Goal: Transaction & Acquisition: Obtain resource

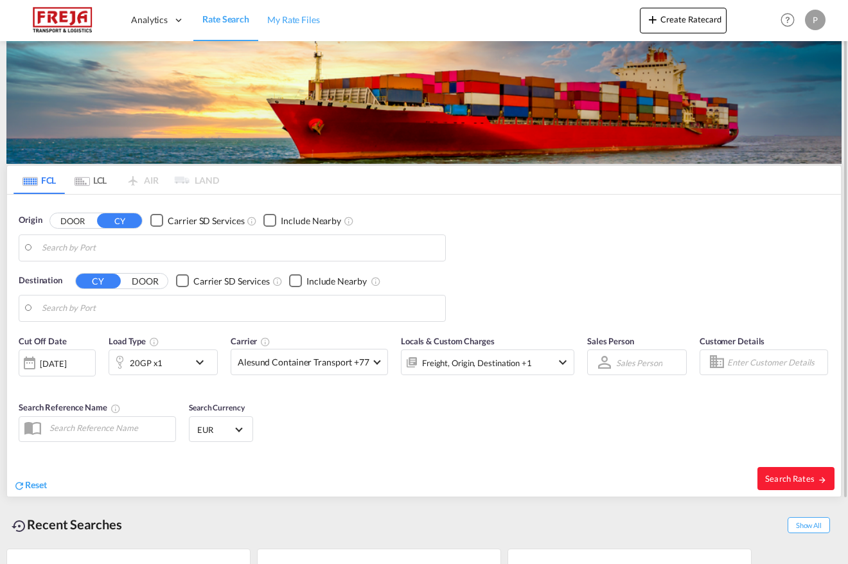
type input "[GEOGRAPHIC_DATA], [GEOGRAPHIC_DATA]"
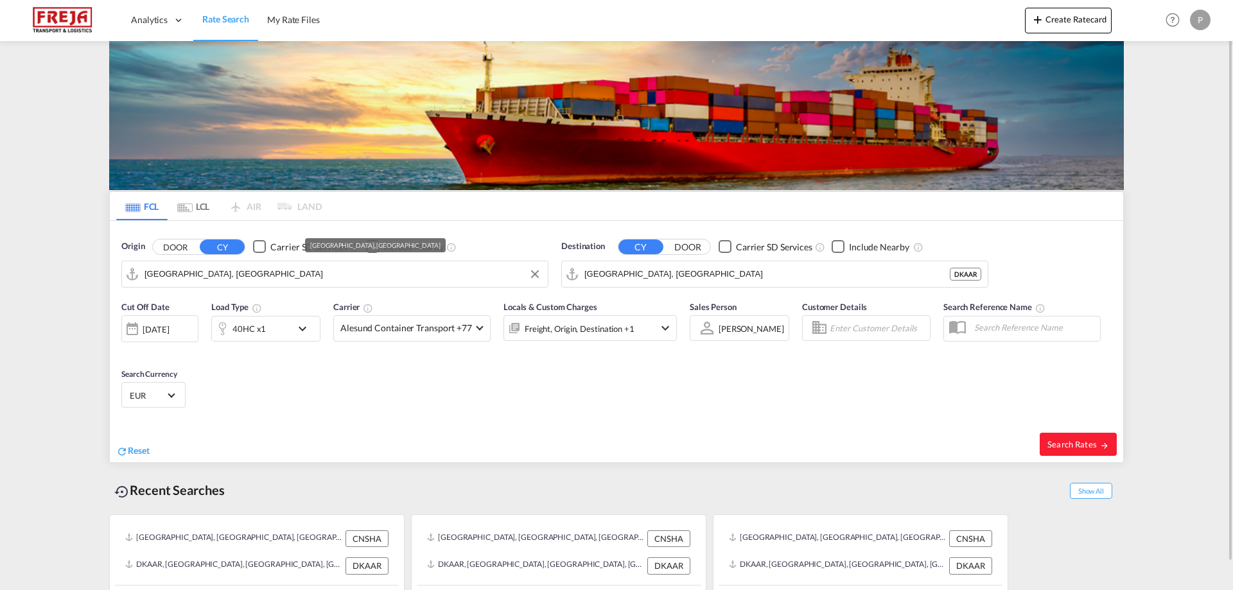
click at [220, 274] on input "[GEOGRAPHIC_DATA], [GEOGRAPHIC_DATA]" at bounding box center [343, 274] width 397 height 19
click at [220, 273] on input "[GEOGRAPHIC_DATA], [GEOGRAPHIC_DATA]" at bounding box center [343, 274] width 397 height 19
type input "[GEOGRAPHIC_DATA], [GEOGRAPHIC_DATA]"
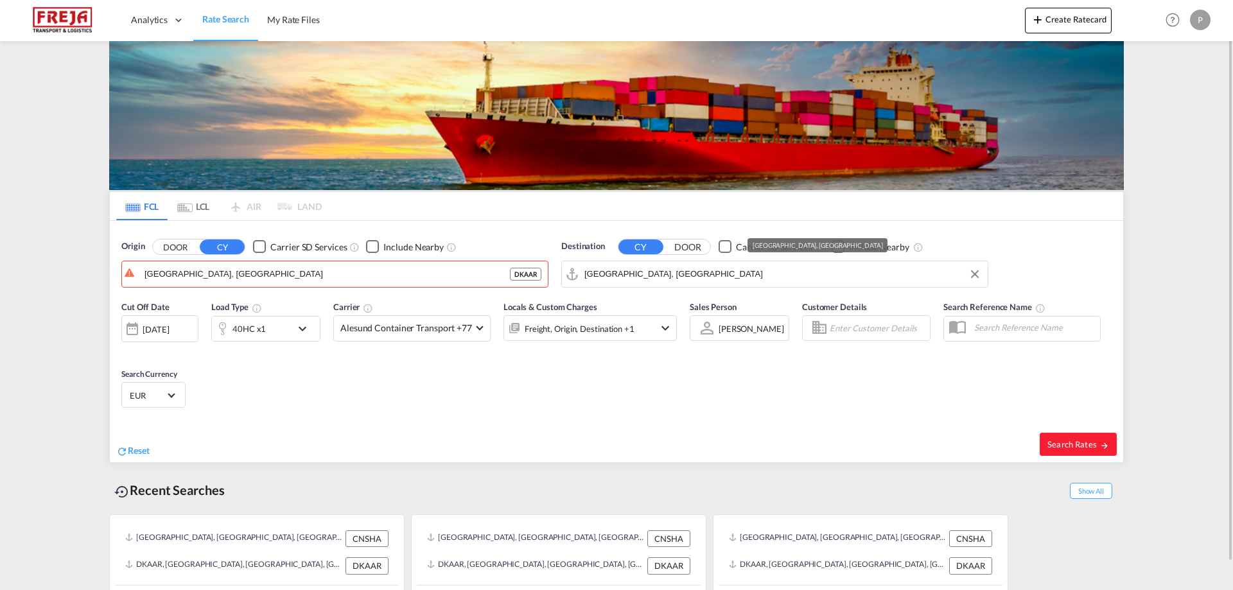
click at [662, 275] on input "[GEOGRAPHIC_DATA], [GEOGRAPHIC_DATA]" at bounding box center [783, 274] width 397 height 19
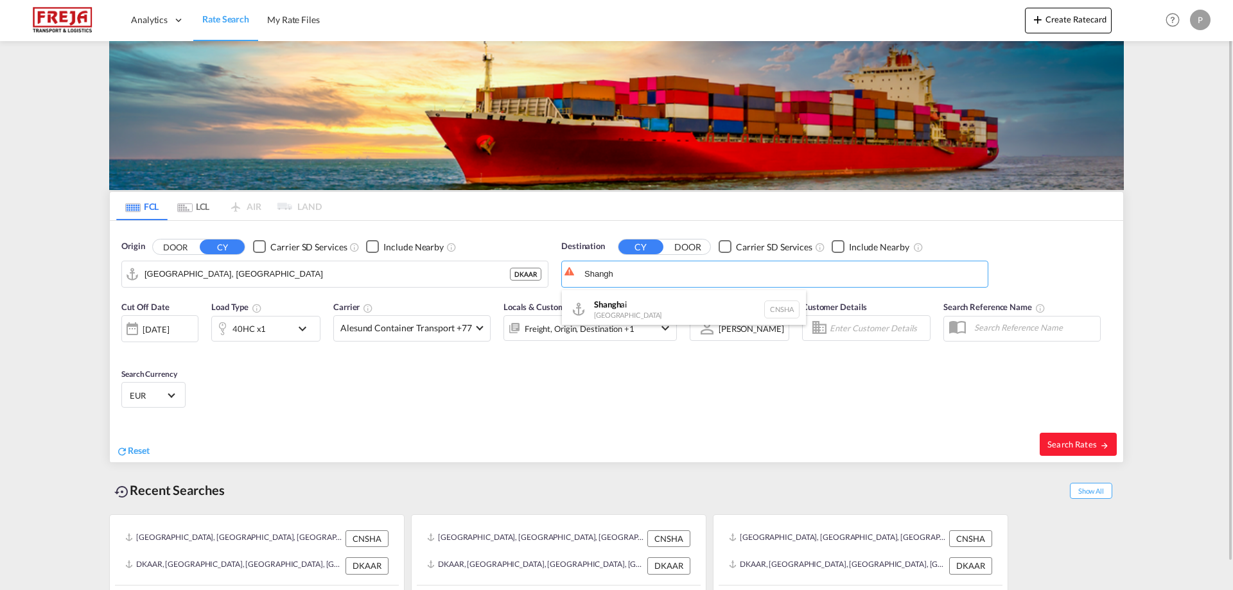
scroll to position [4, 0]
type input "[GEOGRAPHIC_DATA], [GEOGRAPHIC_DATA]"
click at [847, 443] on span "Search Rates" at bounding box center [1079, 444] width 62 height 10
type input "DKAAR to CNSHA / [DATE]"
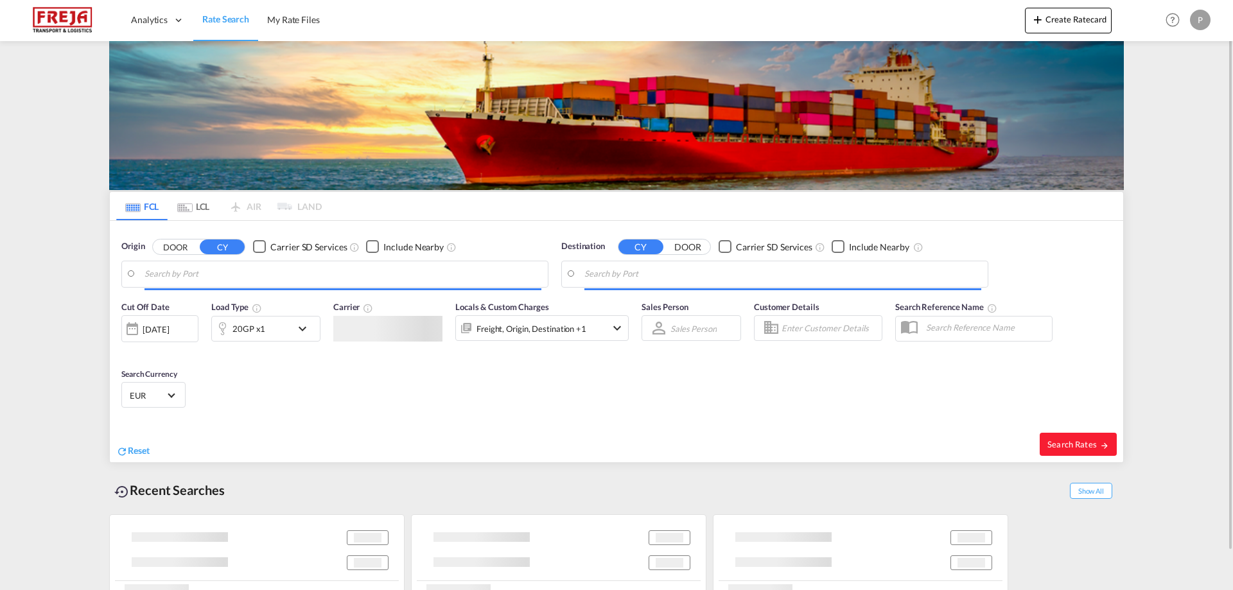
type input "[GEOGRAPHIC_DATA], [GEOGRAPHIC_DATA]"
type input "Shanghai, CNSHA"
